Goal: Task Accomplishment & Management: Use online tool/utility

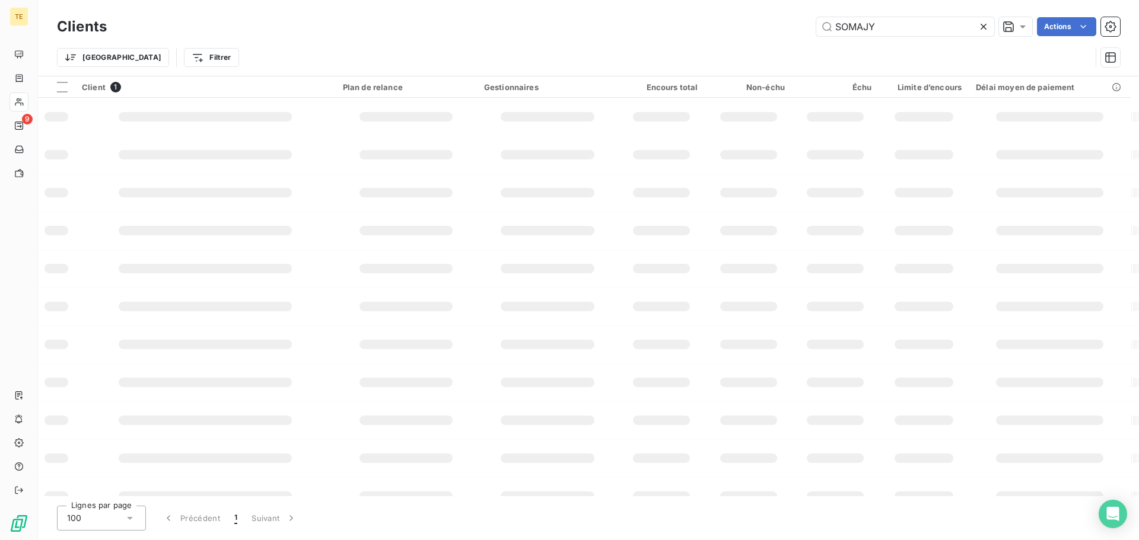
drag, startPoint x: 808, startPoint y: 26, endPoint x: 703, endPoint y: 20, distance: 105.2
click at [718, 21] on div "SOMAJY Actions" at bounding box center [620, 26] width 999 height 19
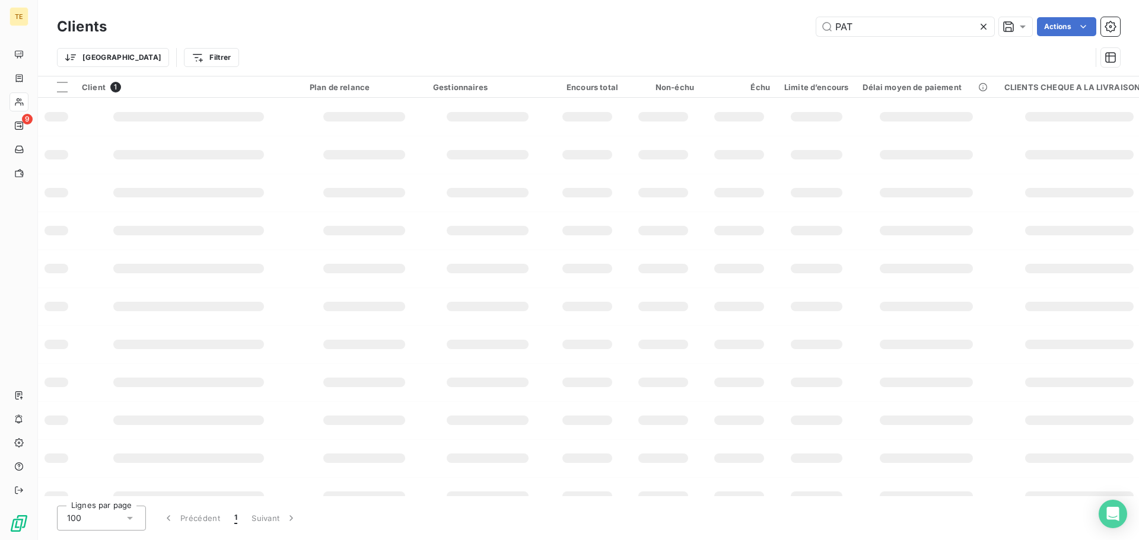
type input "[PERSON_NAME]"
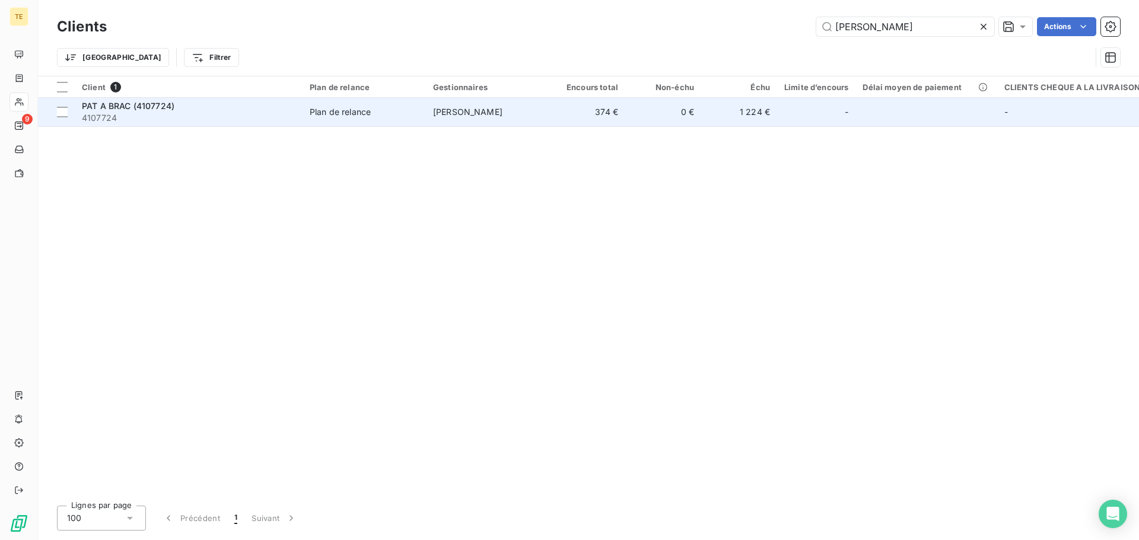
click at [569, 104] on td "374 €" at bounding box center [587, 112] width 76 height 28
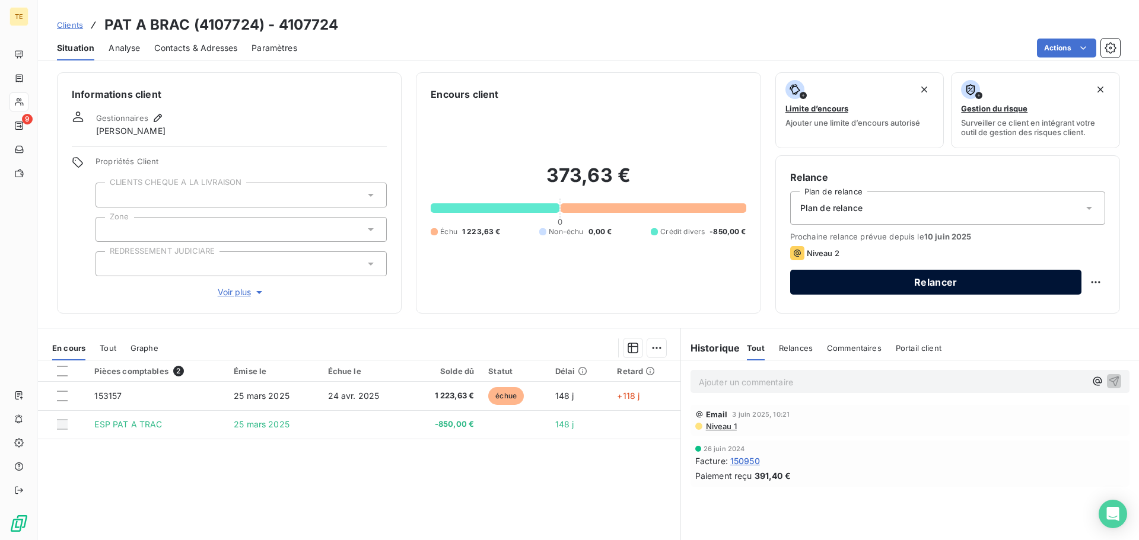
click at [857, 281] on button "Relancer" at bounding box center [935, 282] width 291 height 25
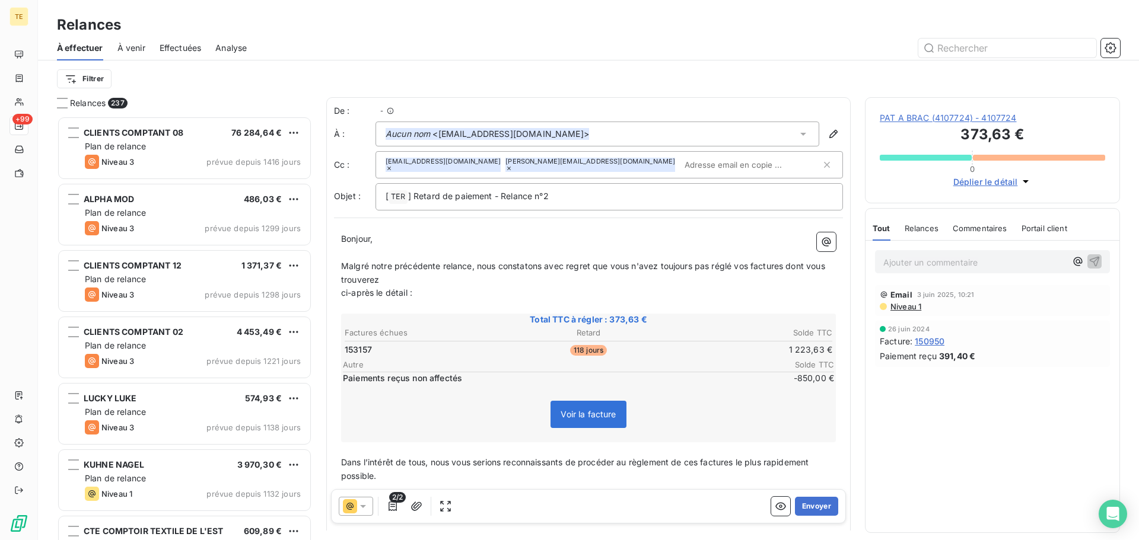
scroll to position [415, 246]
click at [1017, 124] on span "PAT A BRAC (4107724) - 4107724" at bounding box center [992, 118] width 225 height 12
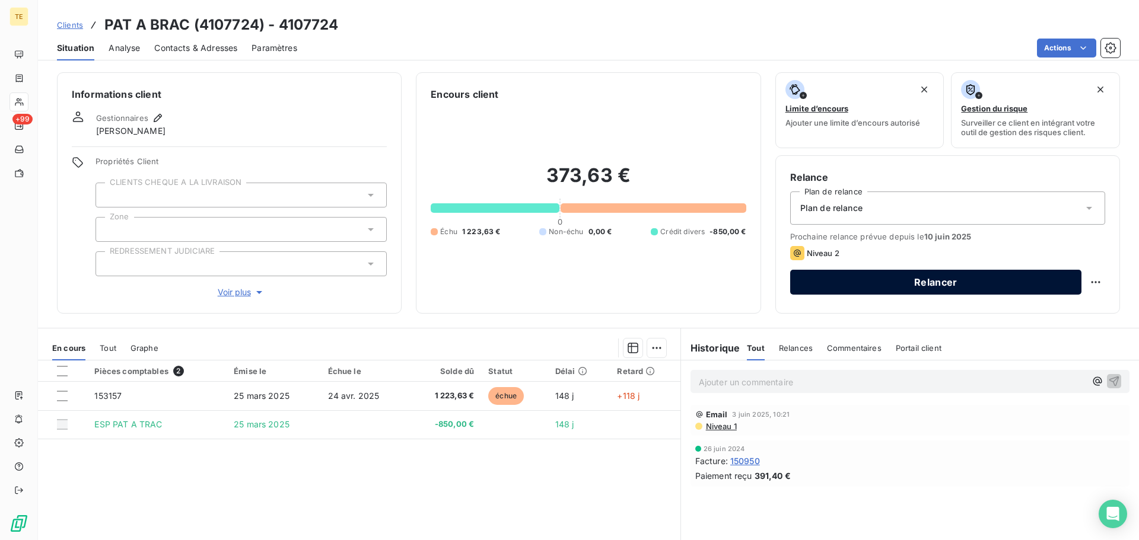
click at [1016, 291] on button "Relancer" at bounding box center [935, 282] width 291 height 25
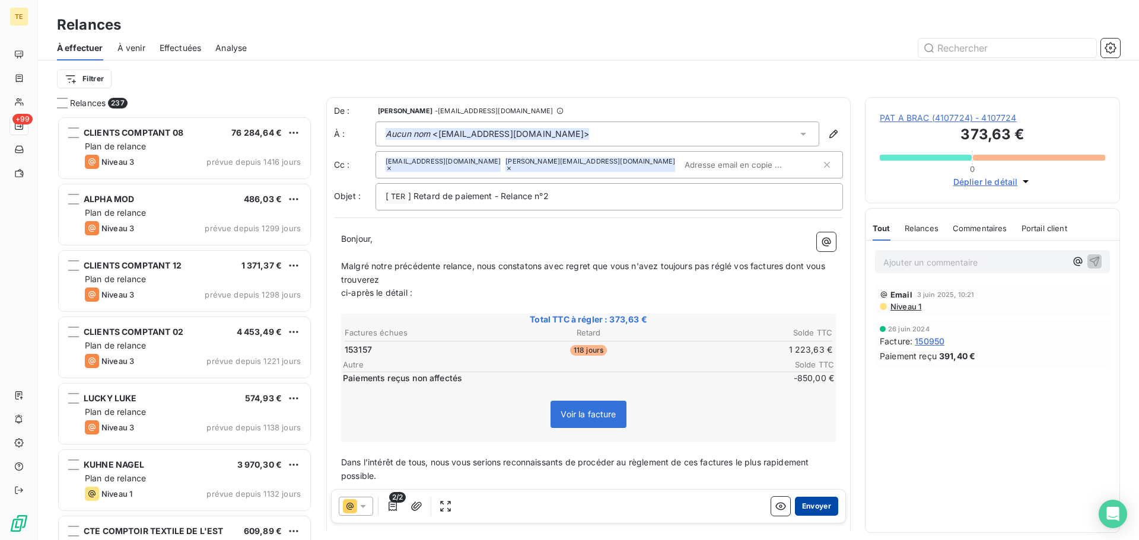
click at [795, 504] on button "Envoyer" at bounding box center [816, 506] width 43 height 19
